Goal: Task Accomplishment & Management: Manage account settings

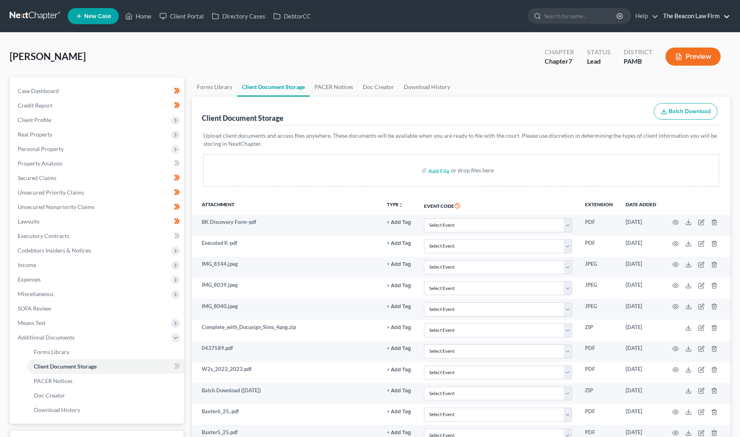
click at [705, 16] on link "The Beacon Law Firm" at bounding box center [694, 16] width 71 height 14
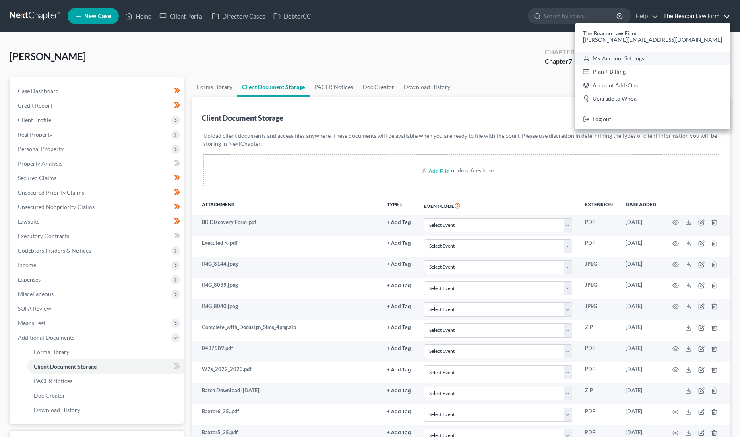
click at [676, 57] on link "My Account Settings" at bounding box center [652, 59] width 155 height 14
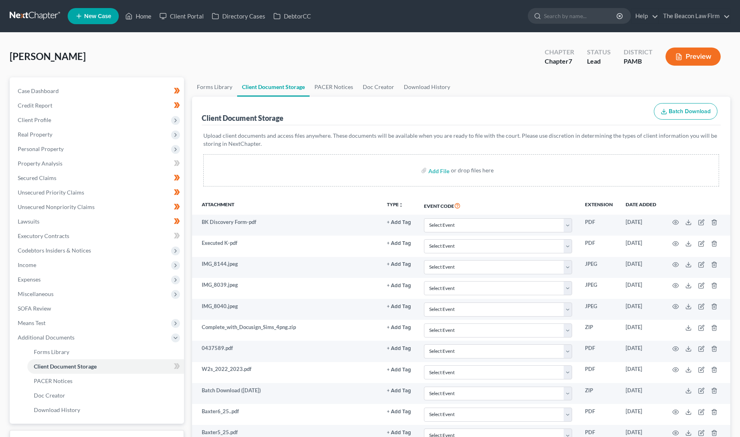
select select "15"
select select "24"
select select "9"
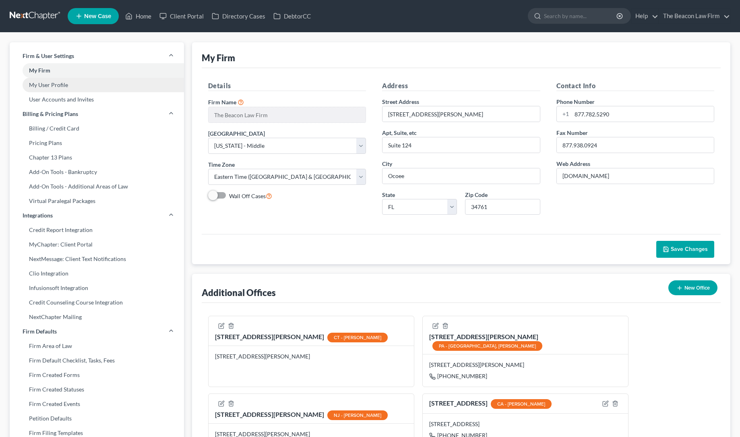
click at [64, 84] on link "My User Profile" at bounding box center [97, 85] width 174 height 14
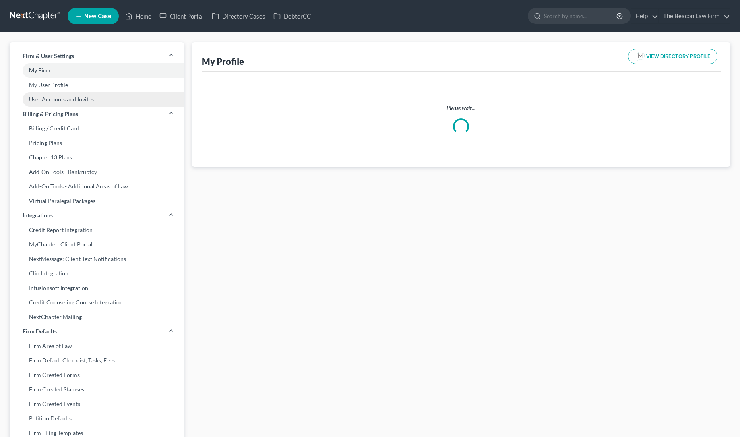
select select "3"
select select "4"
select select "attorney"
select select "1"
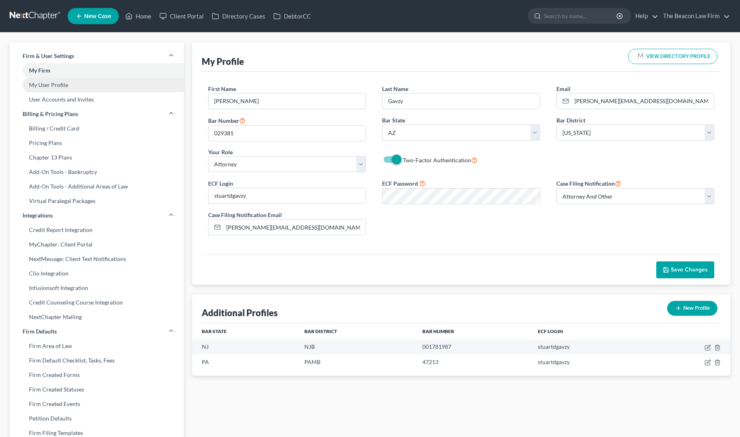
click at [62, 84] on link "My User Profile" at bounding box center [97, 85] width 174 height 14
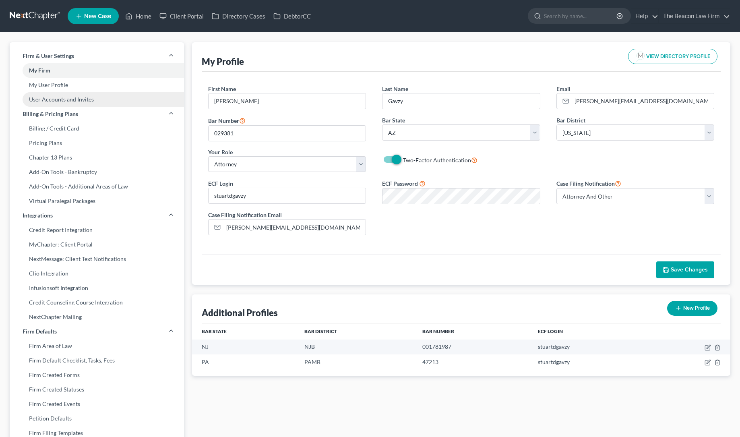
click at [66, 99] on link "User Accounts and Invites" at bounding box center [97, 99] width 174 height 14
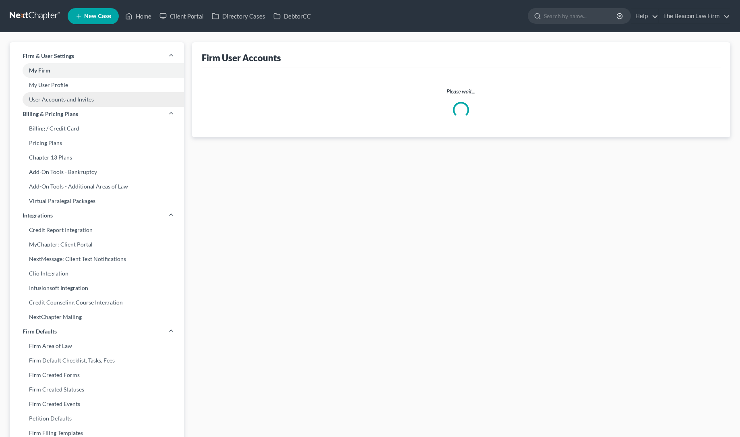
select select "0"
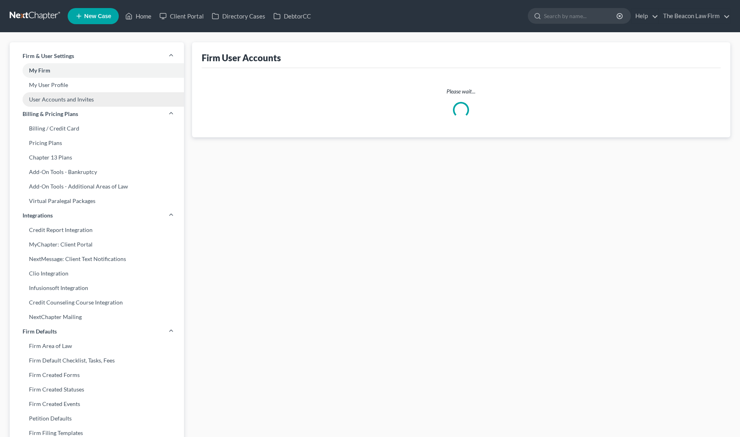
select select "1"
select select "0"
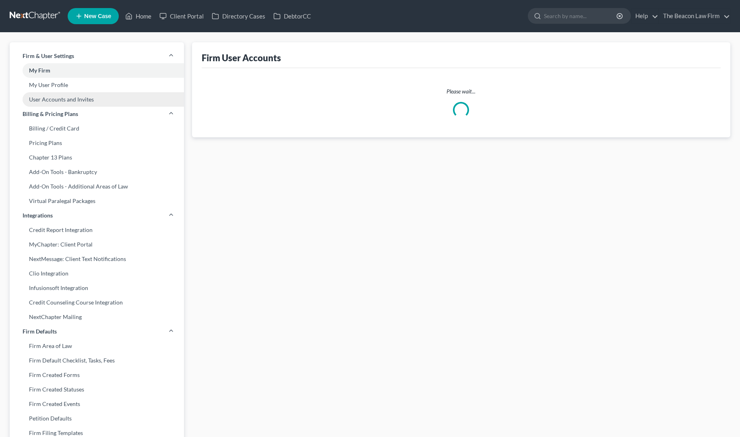
select select "0"
select select "1"
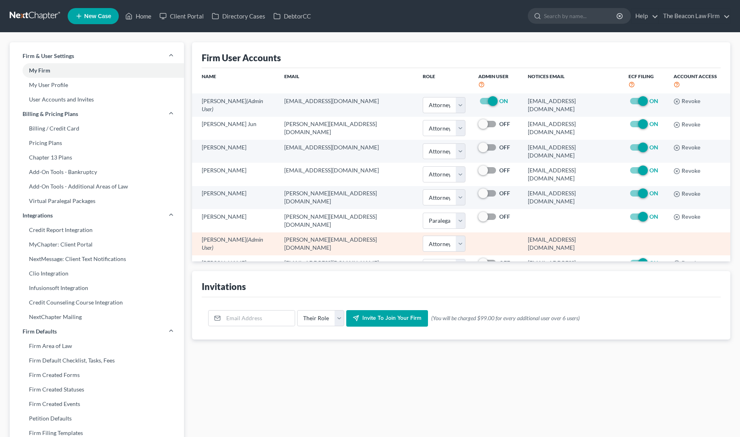
click at [472, 233] on td at bounding box center [497, 243] width 50 height 23
click at [433, 236] on select "Select Attorney Paralegal Assistant" at bounding box center [444, 244] width 43 height 16
click at [423, 236] on select "Select Attorney Paralegal Assistant" at bounding box center [444, 244] width 43 height 16
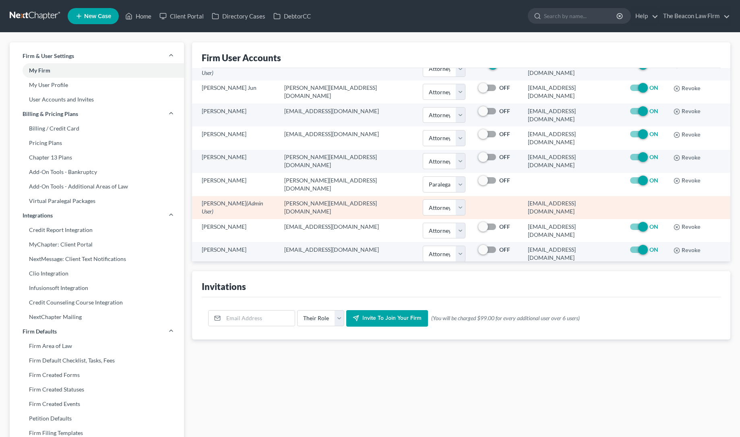
scroll to position [36, 0]
click at [237, 200] on span "(Admin User)" at bounding box center [232, 207] width 61 height 15
click at [227, 196] on td "Stuart Gavzy (Admin User)" at bounding box center [235, 207] width 86 height 23
click at [196, 196] on td "Stuart Gavzy (Admin User)" at bounding box center [235, 207] width 86 height 23
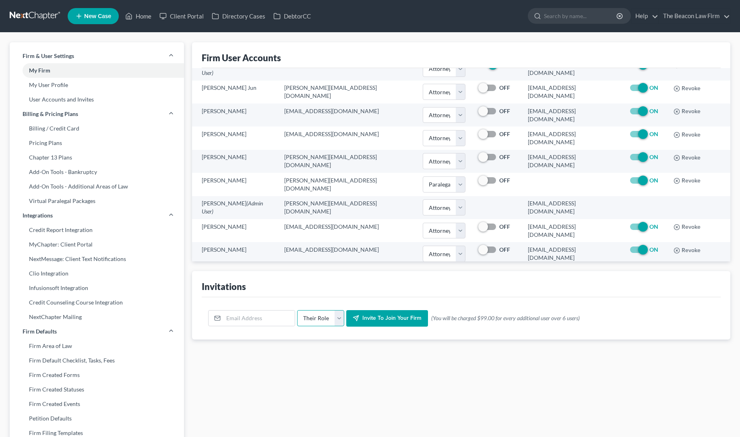
click at [336, 318] on select "Their Role Attorney Paralegal Assistant" at bounding box center [320, 318] width 47 height 16
select select "attorney"
click at [297, 310] on select "Their Role Attorney Paralegal Assistant" at bounding box center [320, 318] width 47 height 16
click at [274, 318] on input "email" at bounding box center [258, 317] width 71 height 15
type input "[PERSON_NAME][EMAIL_ADDRESS][DOMAIN_NAME]"
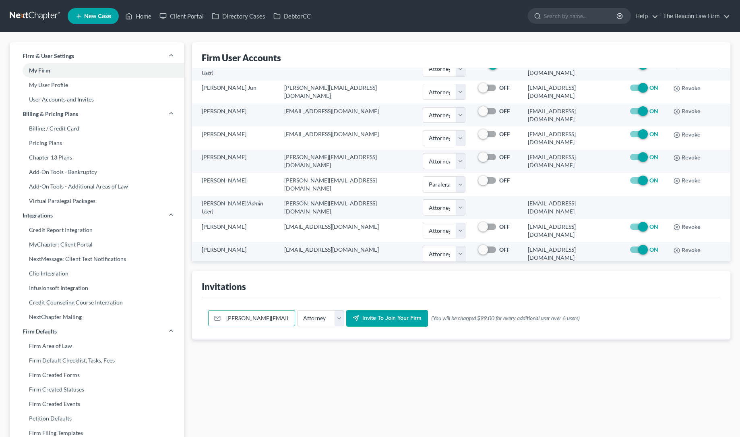
click at [368, 317] on span "Invite to join your firm" at bounding box center [391, 318] width 59 height 7
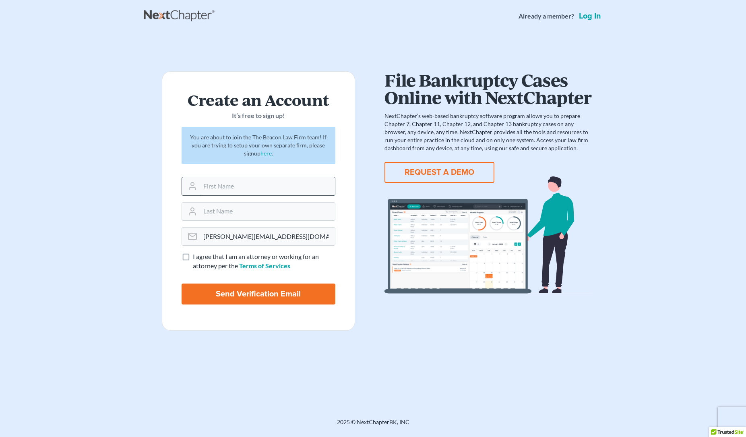
click at [228, 187] on input "text" at bounding box center [267, 186] width 135 height 18
type input "Stuart"
type input "Gavzy"
click at [193, 256] on label "I agree that I am an attorney or working for an attorney per the Terms of Servi…" at bounding box center [264, 261] width 143 height 19
click at [196, 256] on input "I agree that I am an attorney or working for an attorney per the Terms of Servi…" at bounding box center [198, 254] width 5 height 5
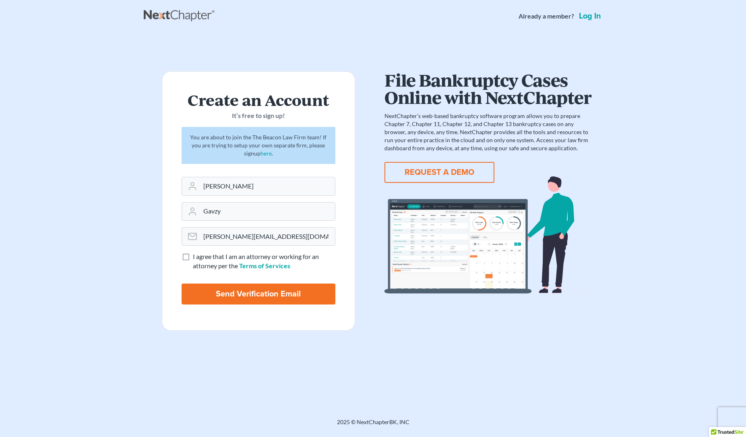
checkbox input "true"
click at [262, 292] on input "Send Verification Email" at bounding box center [259, 293] width 154 height 21
type input "Thinking..."
click at [588, 16] on link "Log in" at bounding box center [589, 16] width 25 height 8
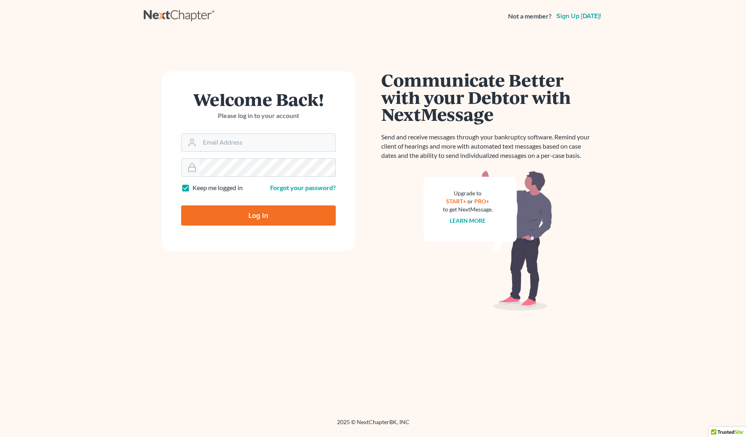
type input "[PERSON_NAME][EMAIL_ADDRESS][DOMAIN_NAME]"
click at [259, 215] on input "Log In" at bounding box center [258, 215] width 155 height 20
type input "Thinking..."
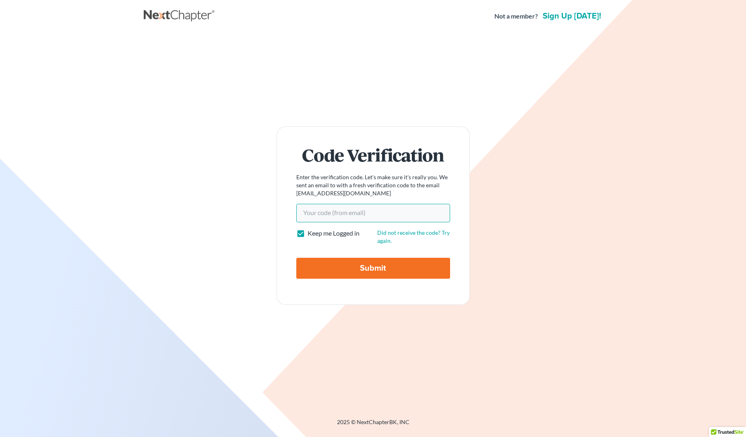
click at [314, 213] on input "Your code(from email)" at bounding box center [373, 213] width 154 height 19
paste input "87ab1b"
type input "87ab1b"
click at [369, 268] on input "Submit" at bounding box center [373, 268] width 154 height 21
type input "Thinking..."
